Goal: Information Seeking & Learning: Learn about a topic

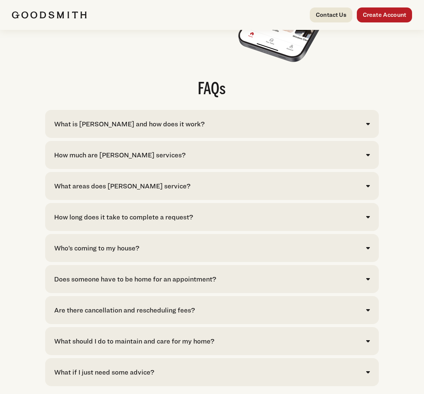
scroll to position [1459, 0]
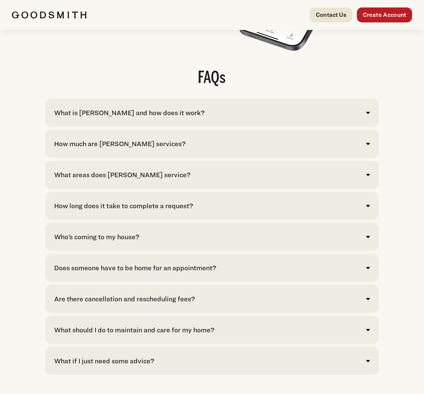
click at [140, 170] on div "What areas does [PERSON_NAME] service?" at bounding box center [122, 175] width 136 height 10
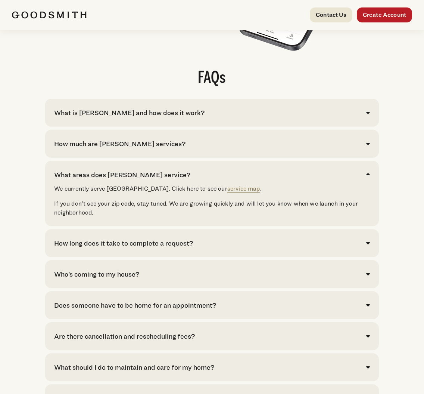
click at [138, 238] on div "How long does it take to complete a request?" at bounding box center [123, 243] width 139 height 10
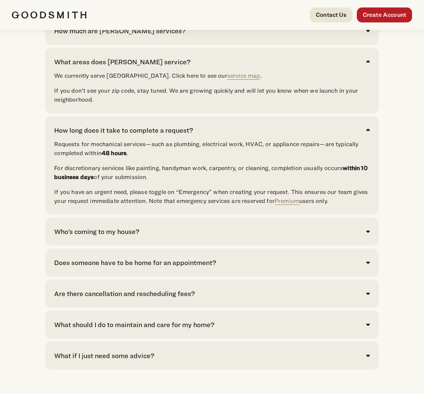
scroll to position [1590, 0]
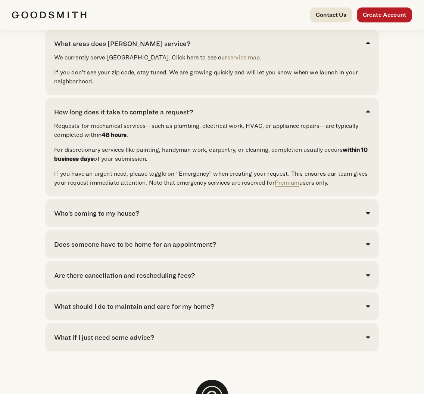
click at [137, 208] on div "Who’s coming to my house?" at bounding box center [96, 213] width 85 height 10
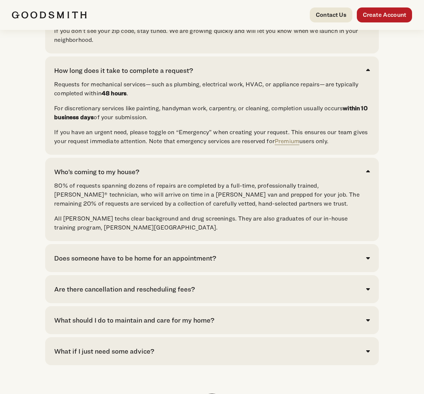
scroll to position [1693, 0]
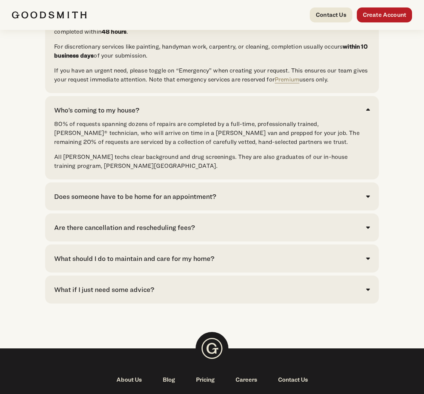
click at [127, 284] on div "What if I just need some advice?" at bounding box center [104, 289] width 100 height 10
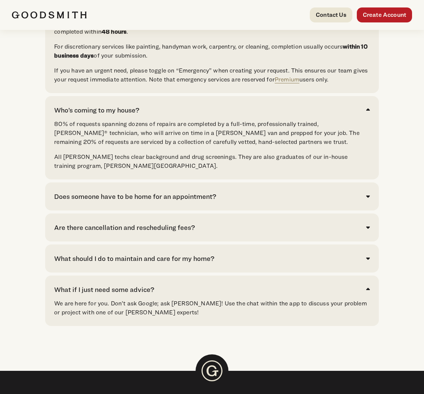
click at [129, 254] on div "What should I do to maintain and care for my home?" at bounding box center [134, 258] width 160 height 10
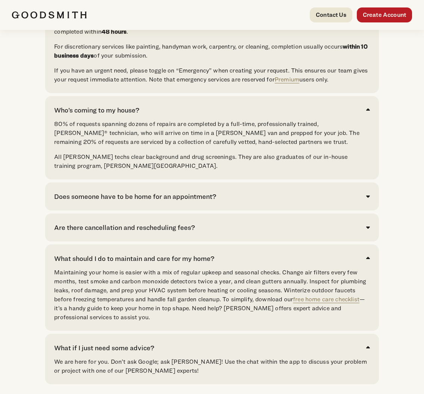
click at [135, 226] on div "Are there cancellation and rescheduling fees? Any appointment canceled less tha…" at bounding box center [212, 227] width 334 height 28
click at [137, 223] on div "Are there cancellation and rescheduling fees?" at bounding box center [124, 227] width 141 height 10
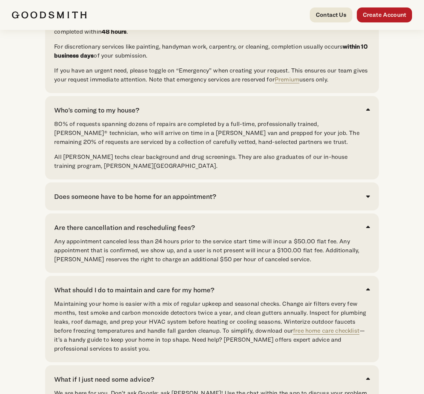
click at [149, 192] on div "Does someone have to be home for an appointment? Yes, particularly if the work …" at bounding box center [212, 196] width 334 height 28
click at [149, 191] on div "Does someone have to be home for an appointment?" at bounding box center [135, 196] width 162 height 10
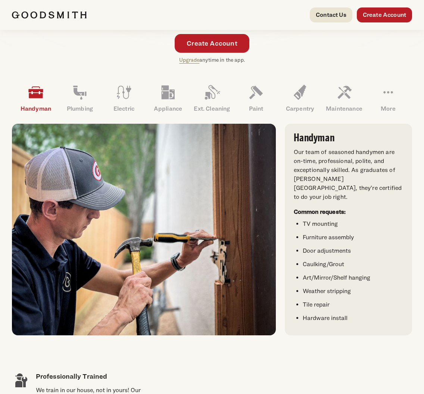
scroll to position [0, 0]
